Goal: Task Accomplishment & Management: Use online tool/utility

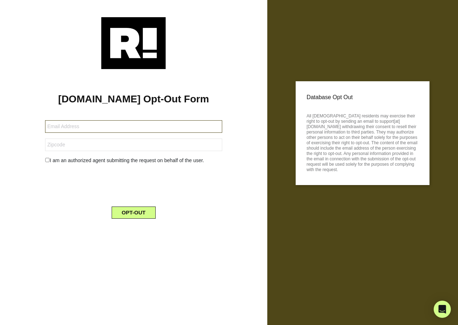
type input "[EMAIL_ADDRESS][DOMAIN_NAME]"
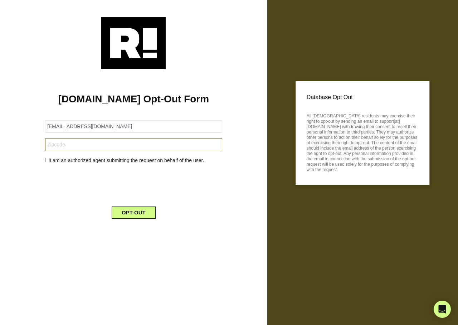
type input "94112"
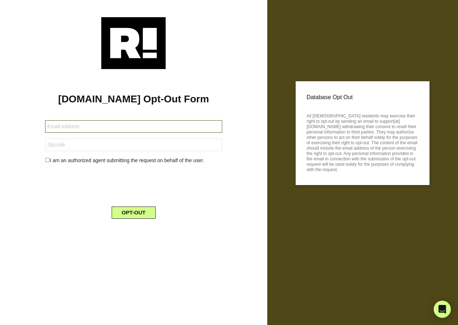
type input "[PERSON_NAME][EMAIL_ADDRESS][PERSON_NAME][DOMAIN_NAME]"
type input "93110"
